Goal: Information Seeking & Learning: Learn about a topic

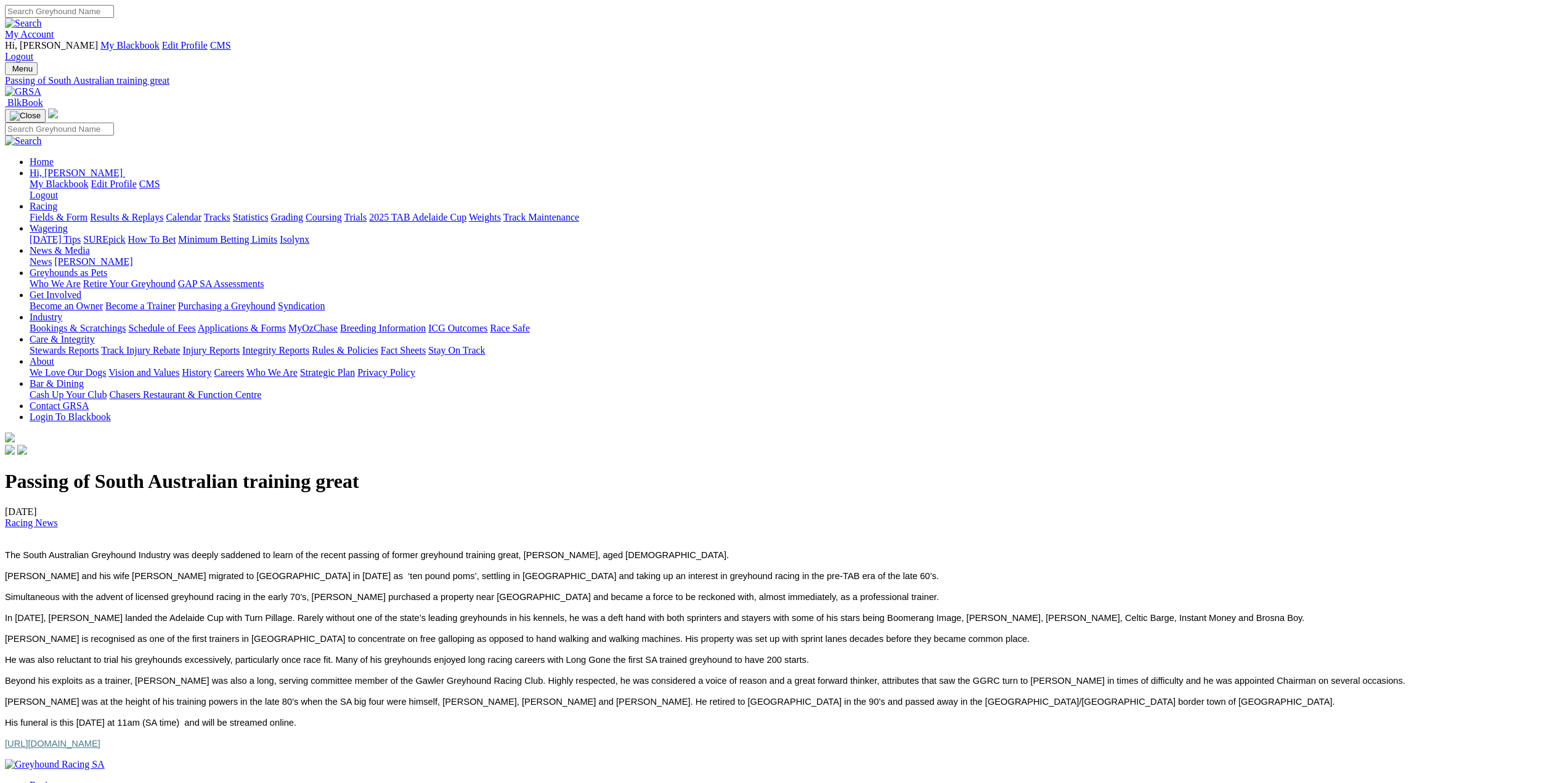
drag, startPoint x: 629, startPoint y: 447, endPoint x: 373, endPoint y: 208, distance: 350.2
click at [373, 470] on div "Passing of South Australian training great 19/08/2025 Racing News The South Aus…" at bounding box center [784, 609] width 1558 height 279
click at [41, 86] on img at bounding box center [23, 91] width 37 height 11
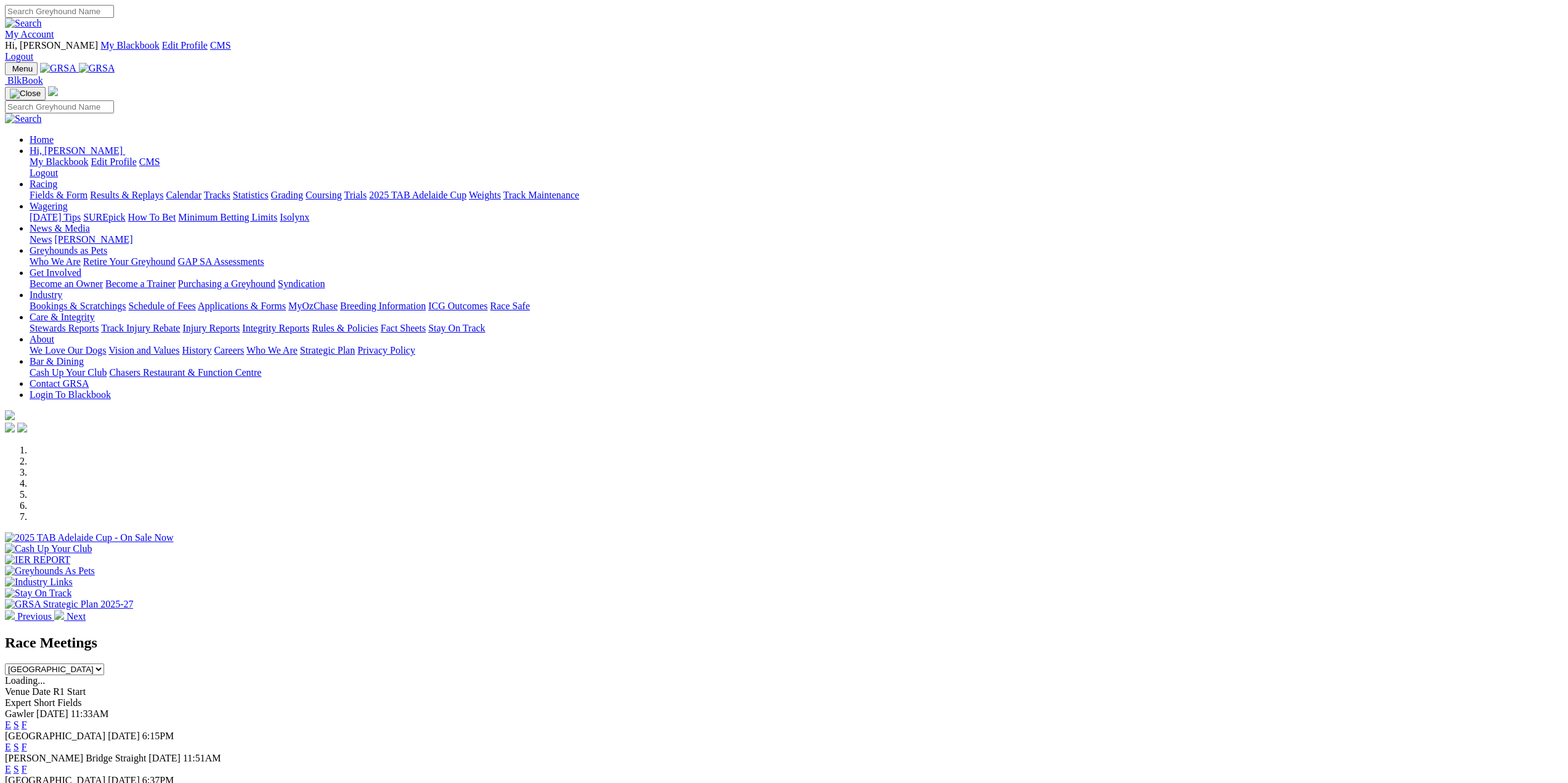
click at [57, 179] on link "Racing" at bounding box center [43, 184] width 28 height 10
click at [115, 63] on img at bounding box center [97, 68] width 37 height 11
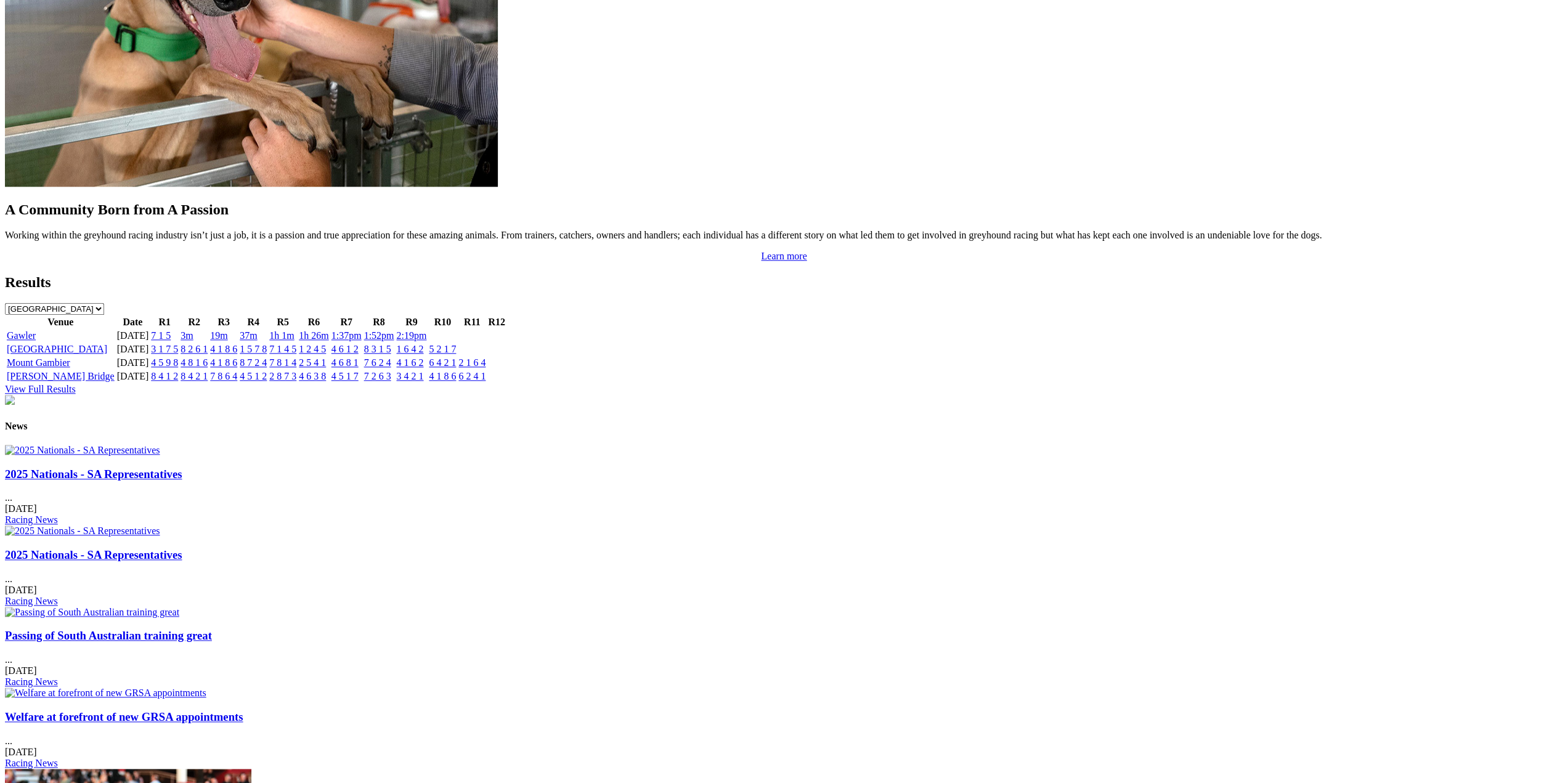
scroll to position [1232, 0]
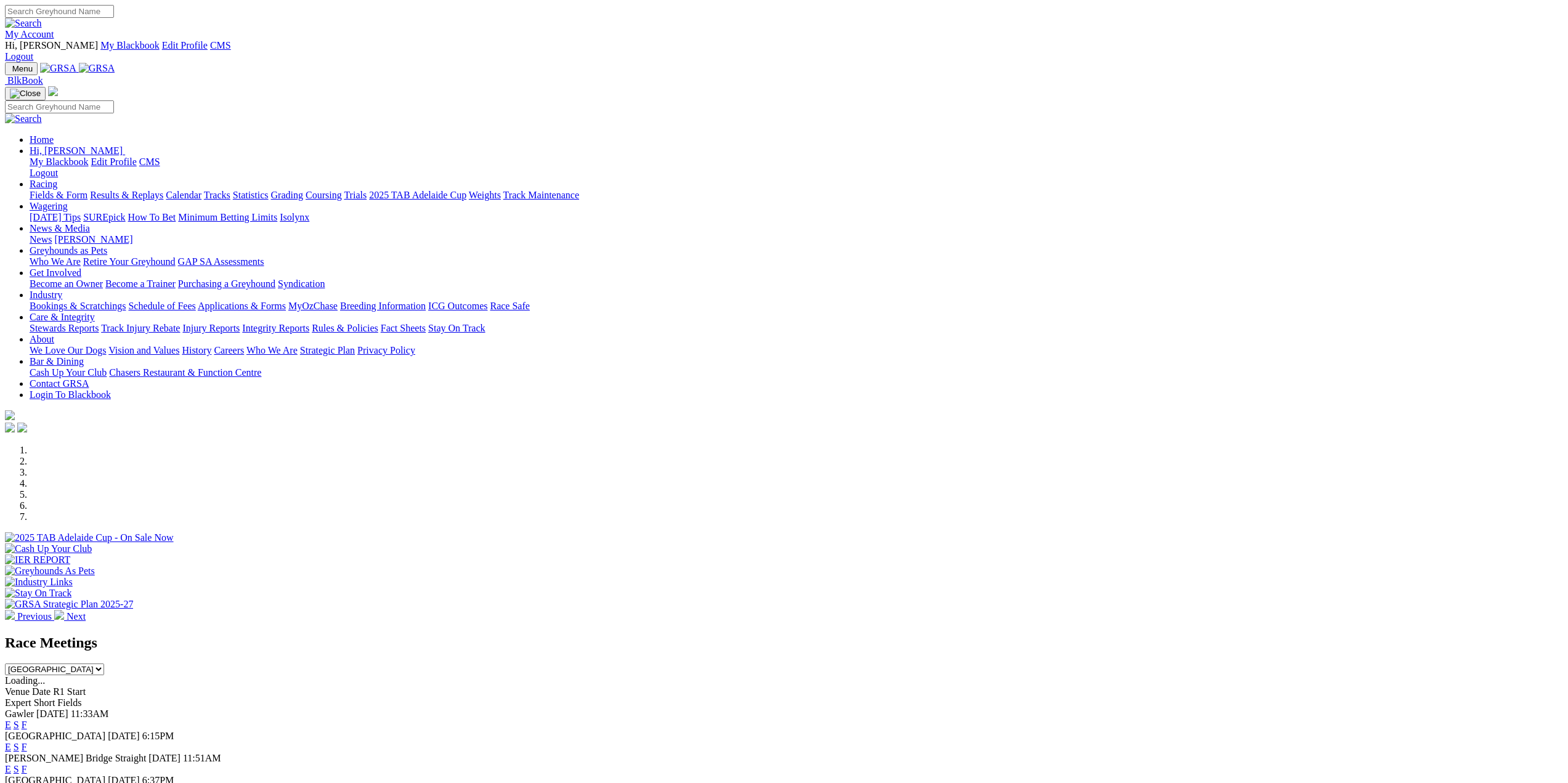
scroll to position [1232, 0]
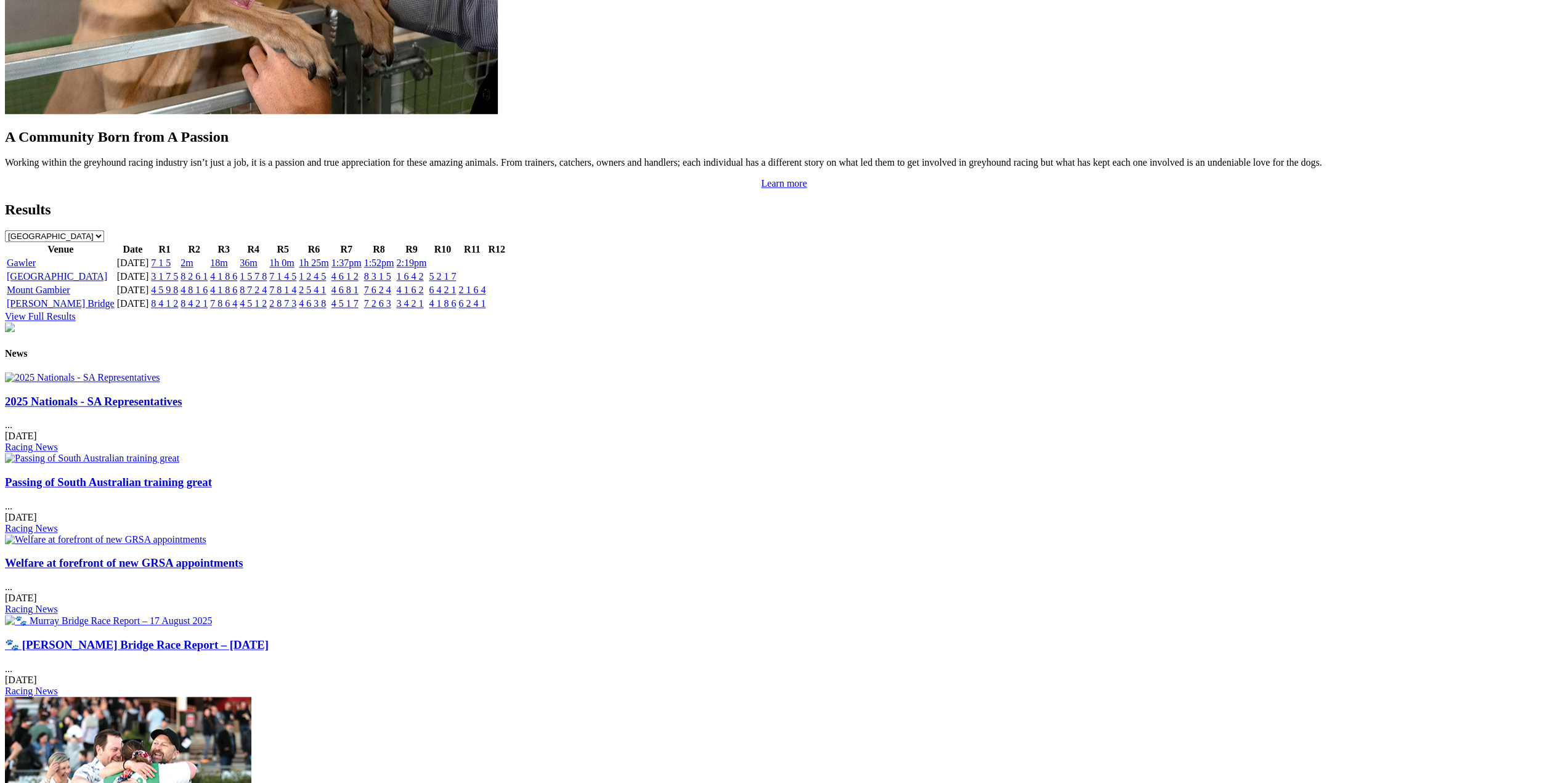
click at [182, 395] on link "2025 Nationals - SA Representatives" at bounding box center [93, 401] width 177 height 13
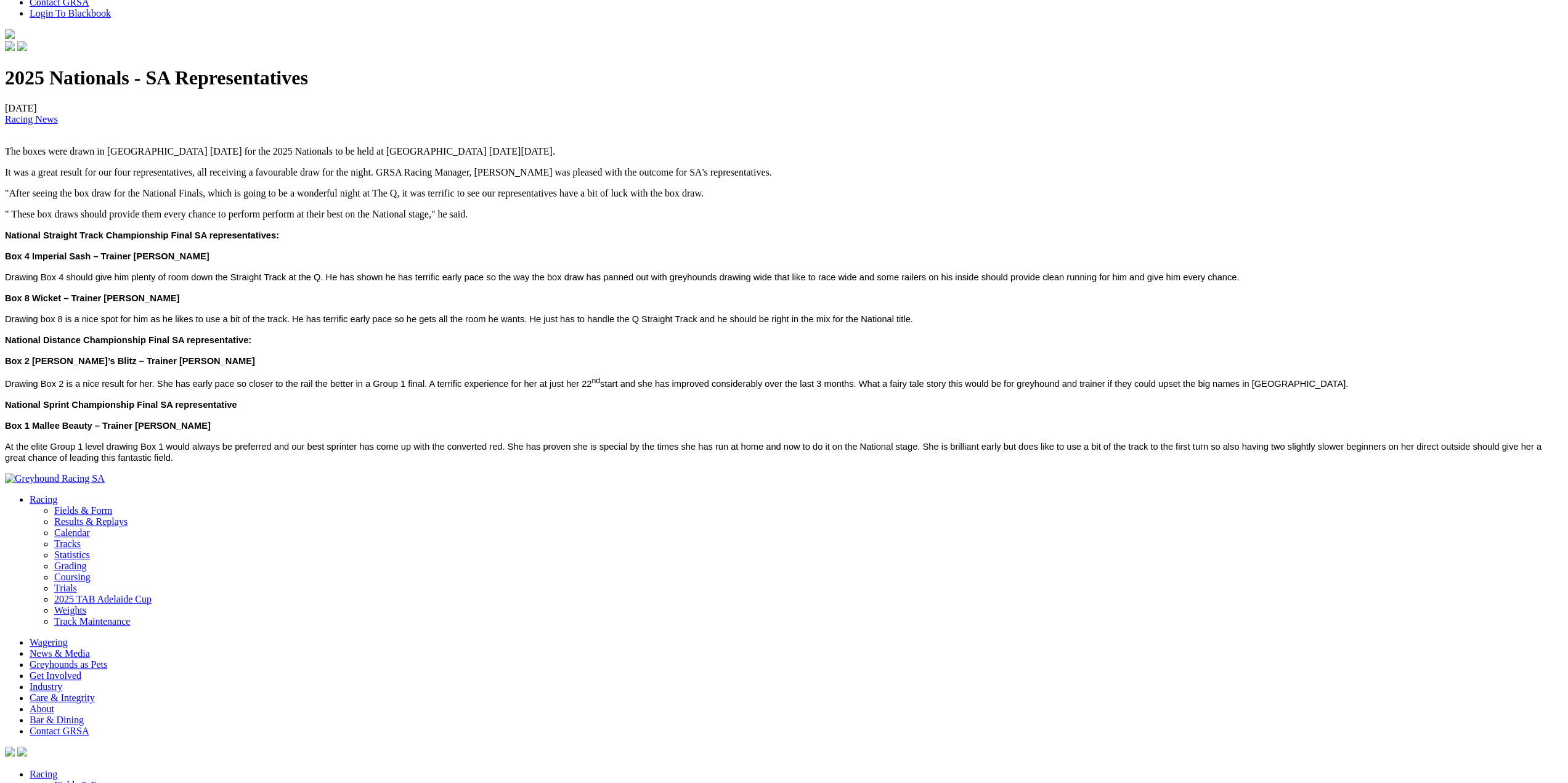
scroll to position [370, 0]
